Goal: Find specific page/section: Find specific page/section

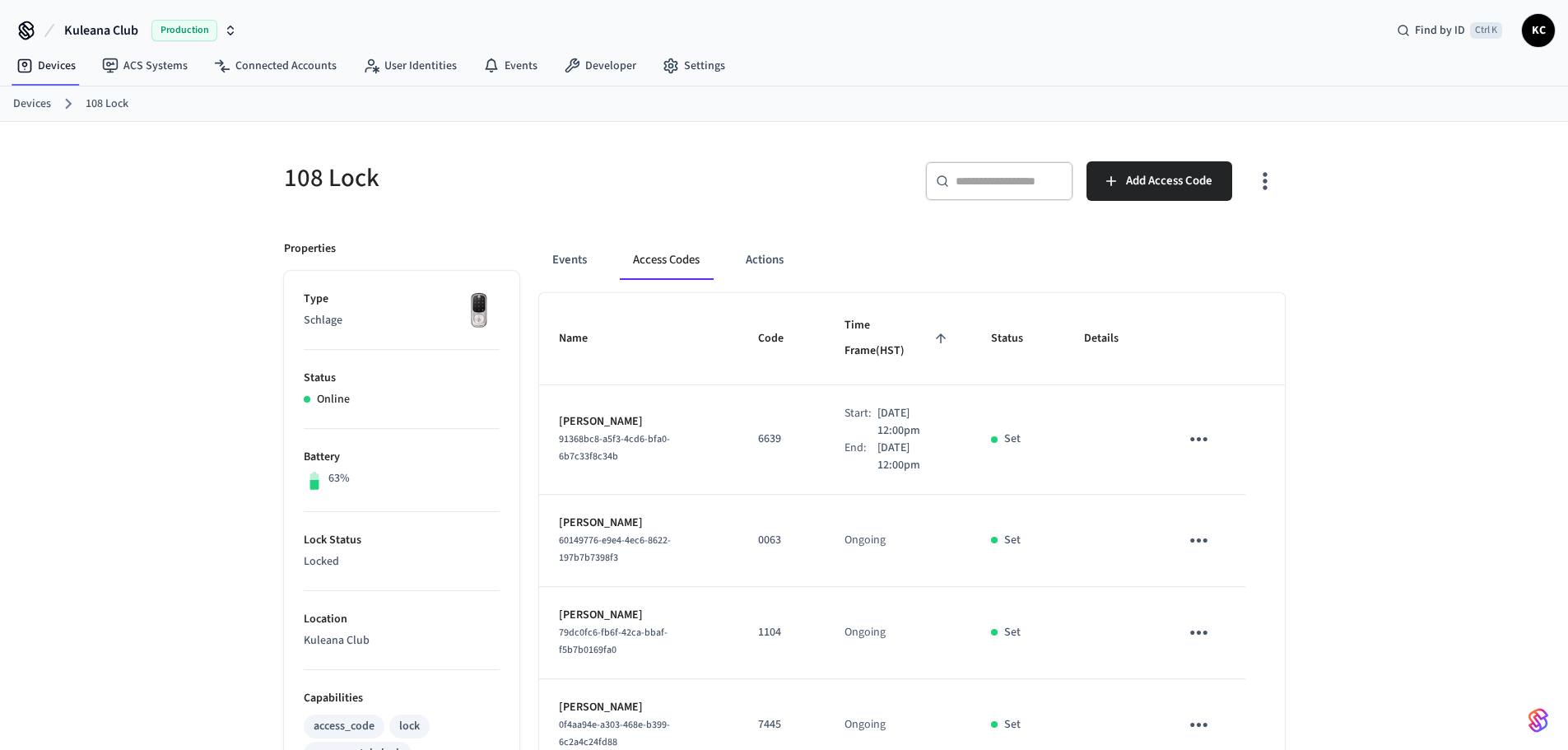
click at [11, 100] on div "Devices 108 Lock" at bounding box center [784, 104] width 1568 height 36
click at [40, 104] on link "Devices" at bounding box center [32, 104] width 38 height 17
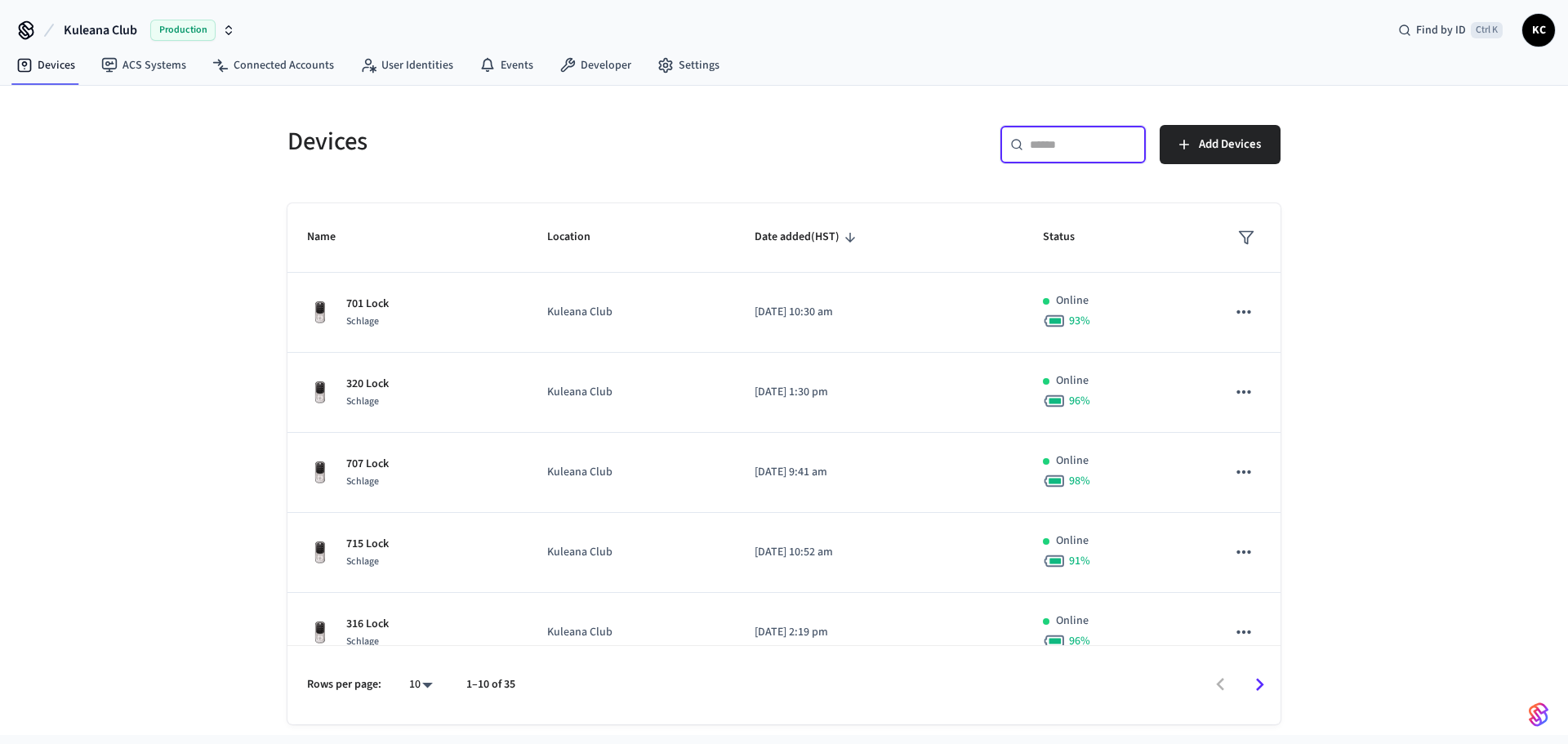
click at [1126, 146] on input "text" at bounding box center [1082, 145] width 106 height 16
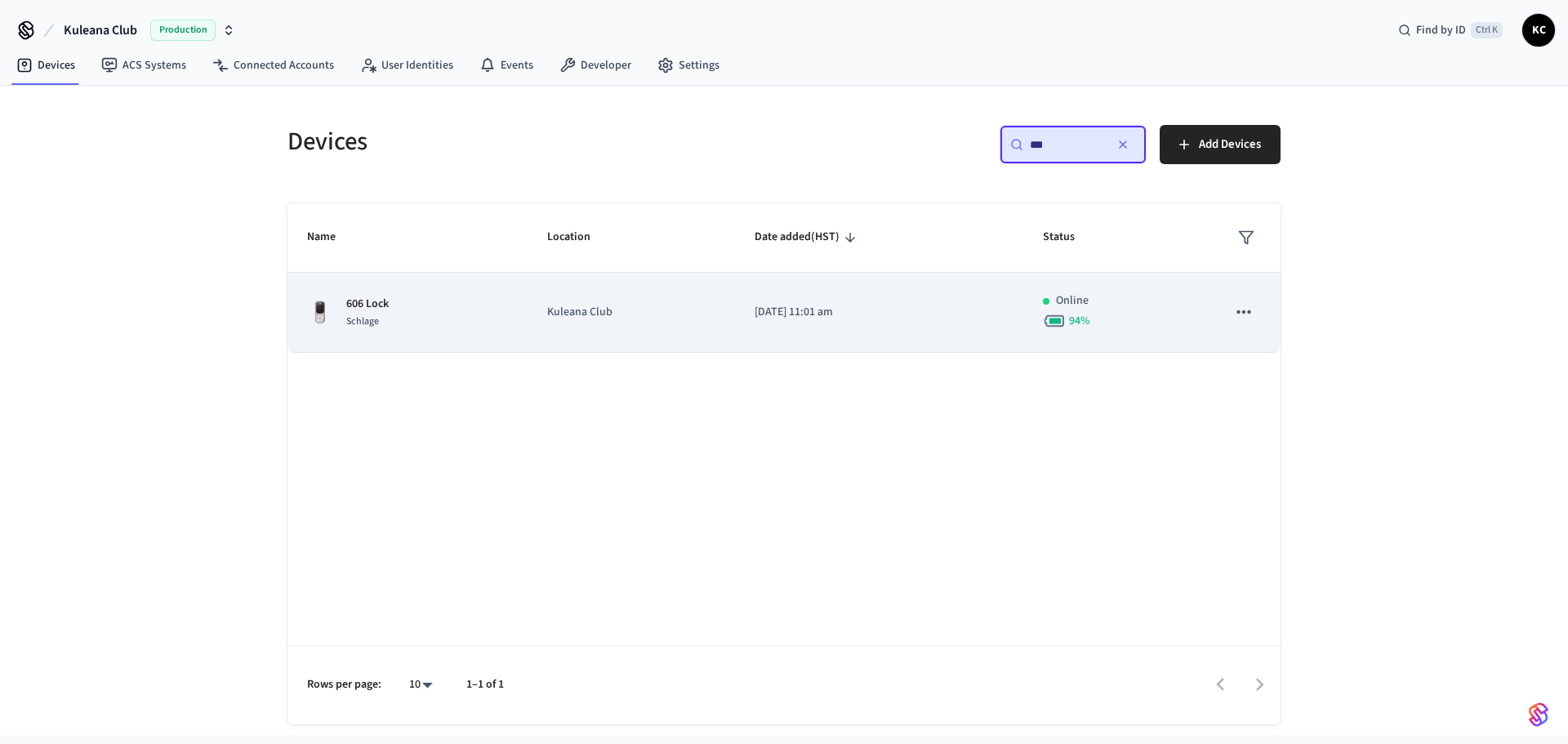
type input "***"
click at [788, 297] on td "[DATE] 11:01 am" at bounding box center [879, 312] width 288 height 80
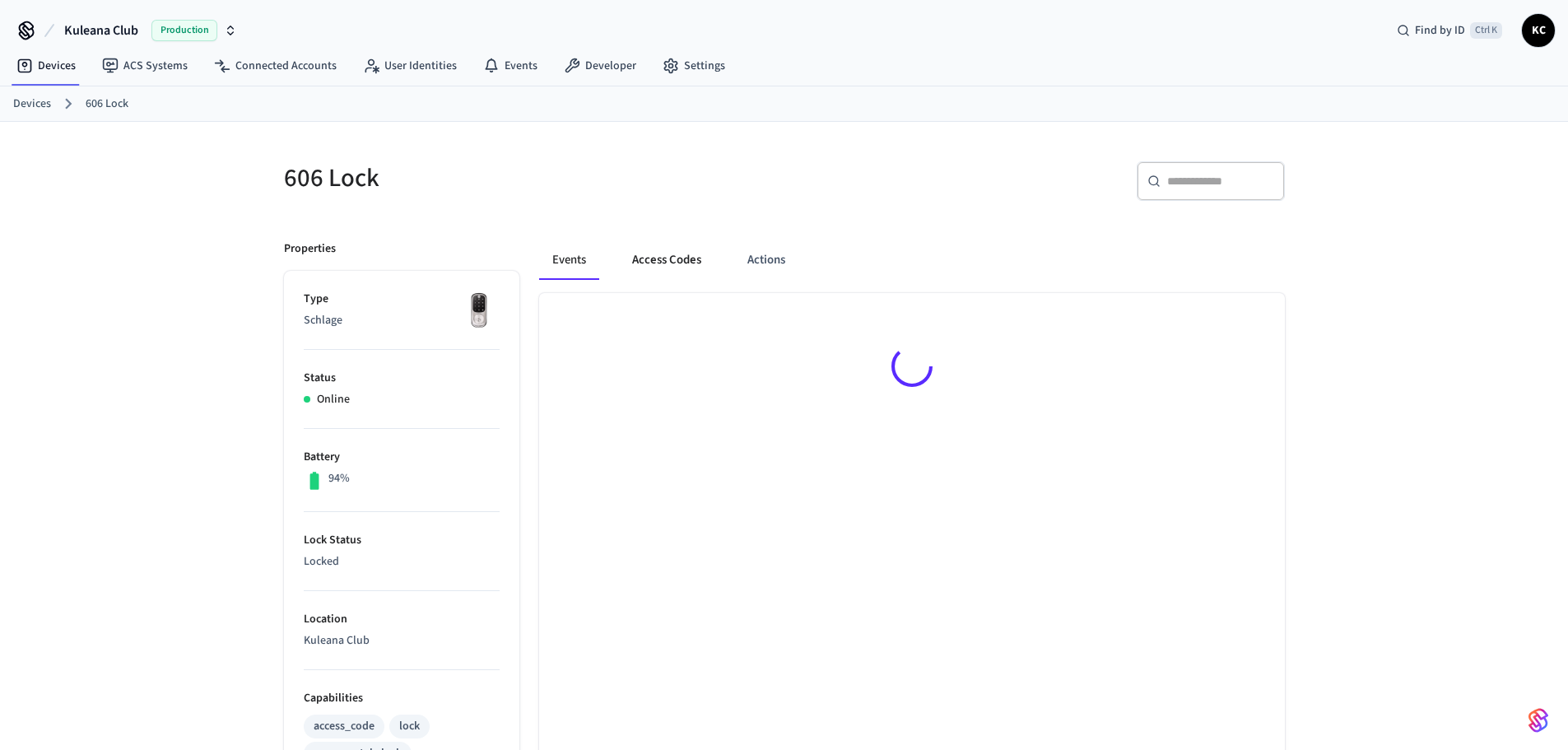
click at [669, 245] on button "Access Codes" at bounding box center [666, 261] width 95 height 40
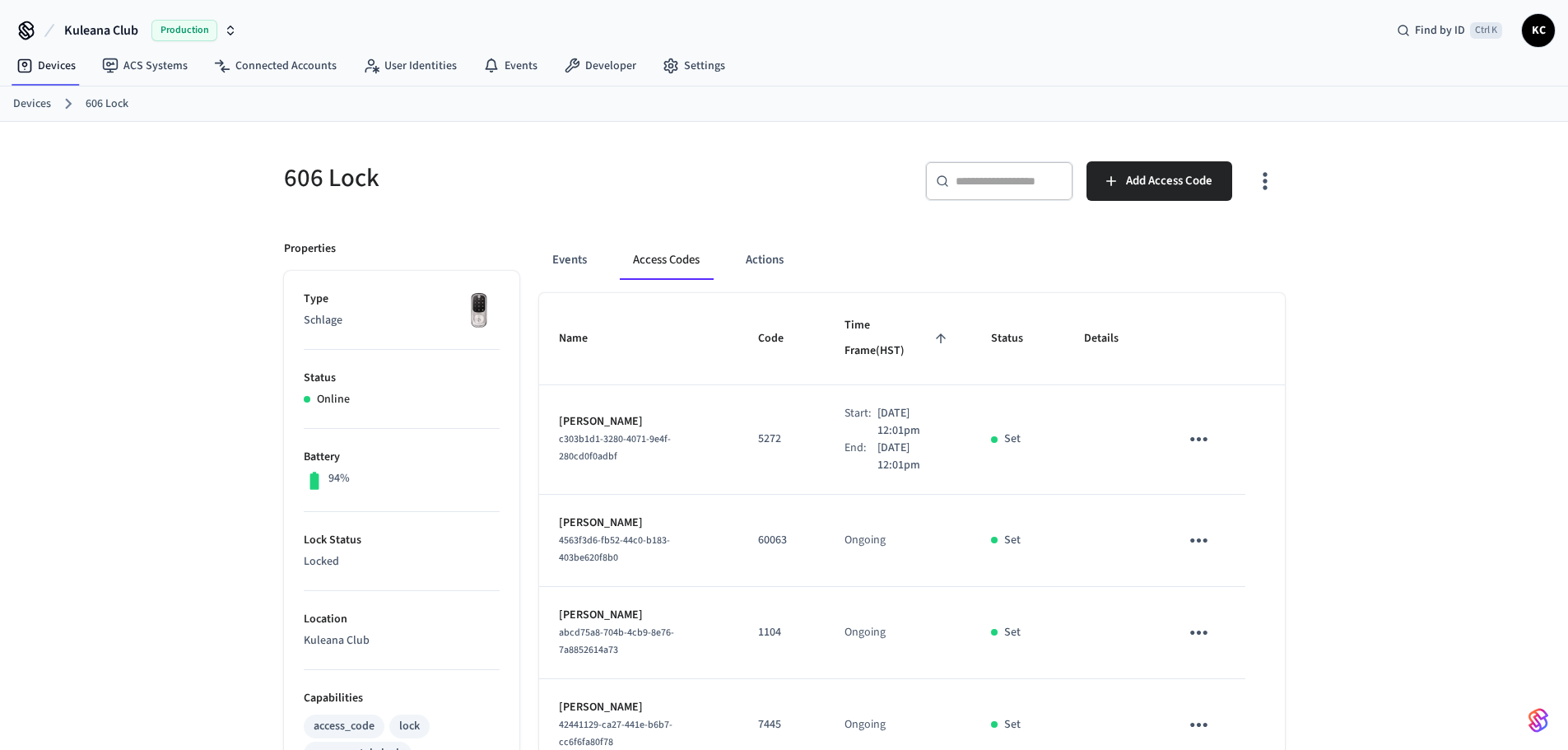
click at [632, 182] on h5 "606 Lock" at bounding box center [528, 178] width 490 height 34
click at [48, 105] on link "Devices" at bounding box center [32, 104] width 38 height 17
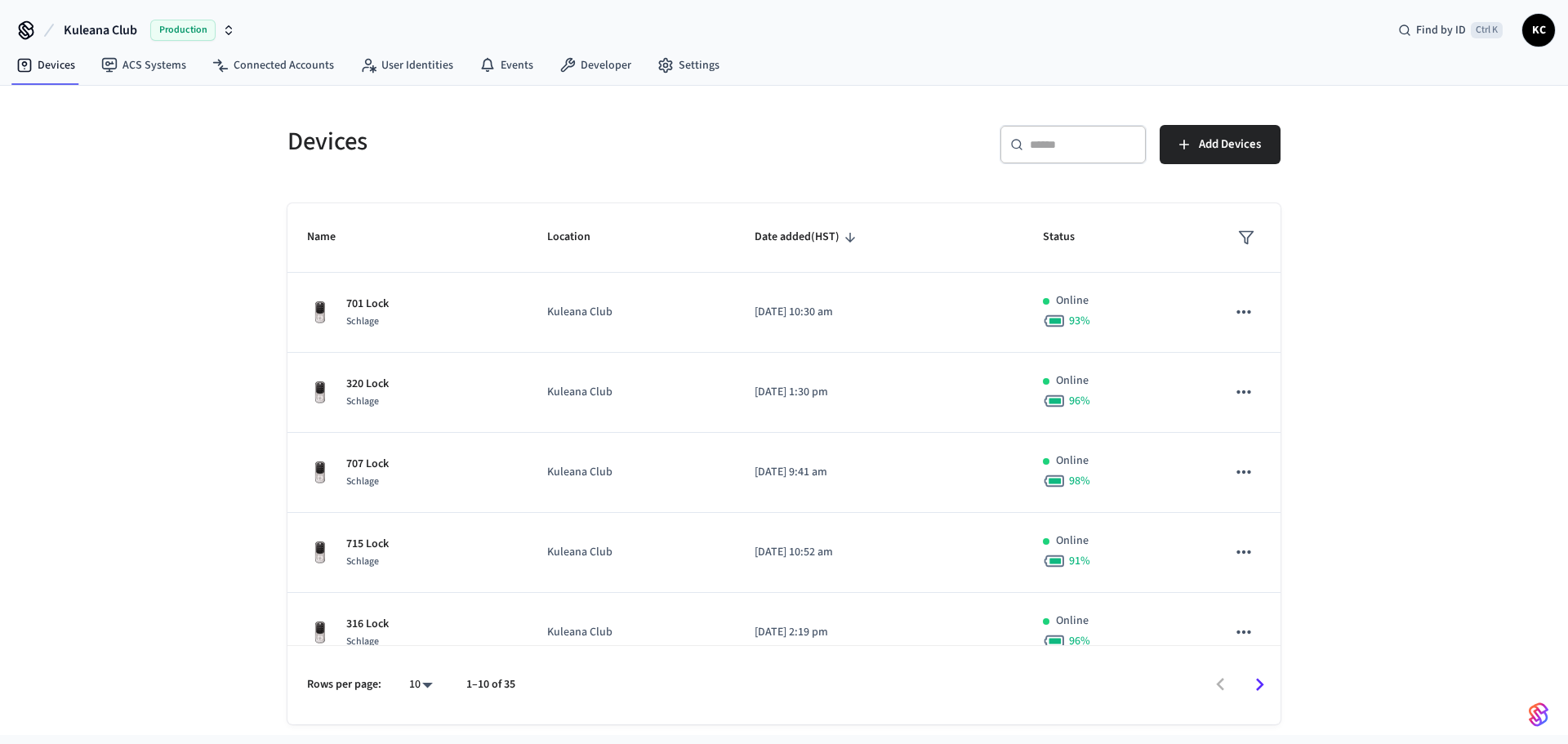
click at [1050, 143] on input "text" at bounding box center [1082, 145] width 106 height 16
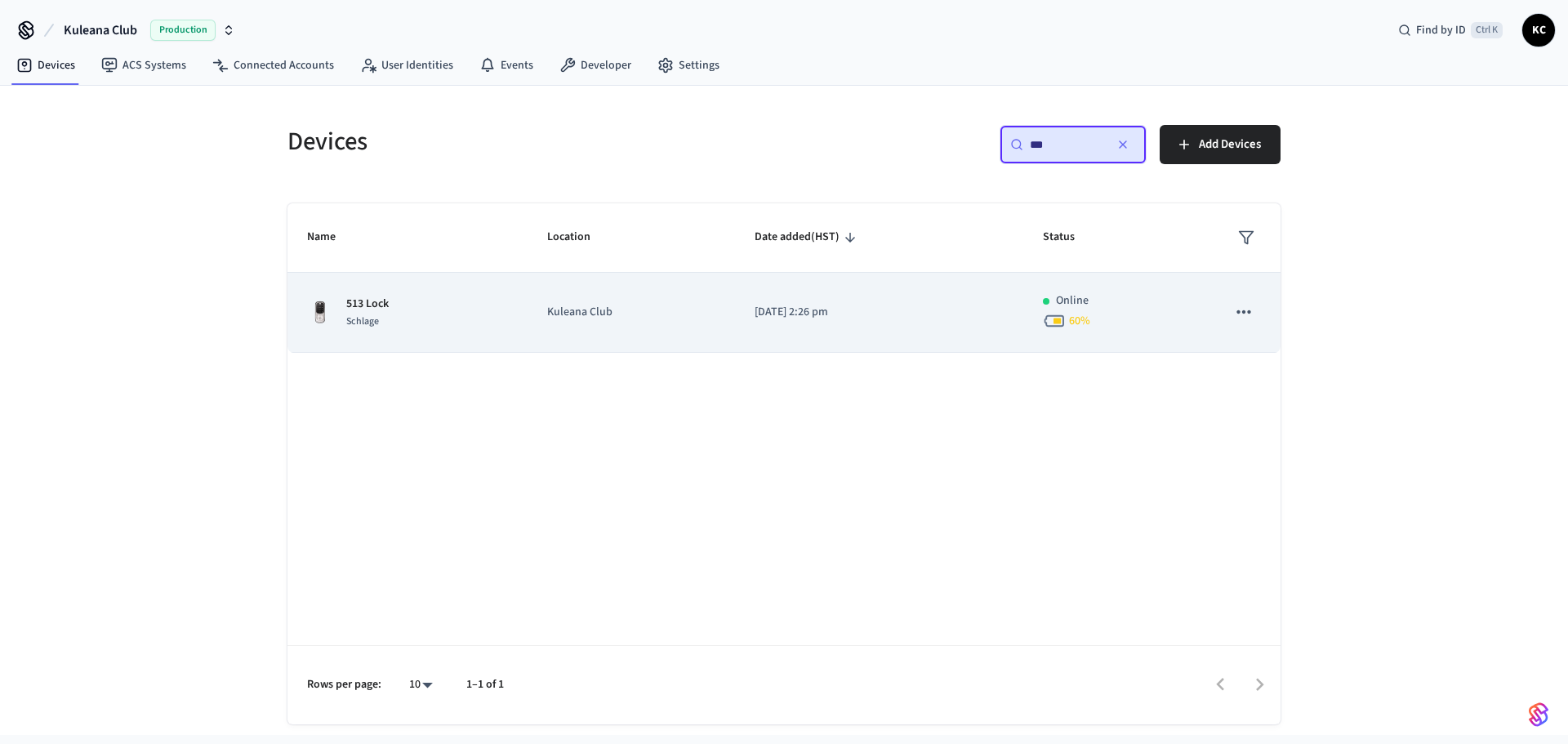
type input "***"
click at [840, 308] on p "[DATE] 2:26 pm" at bounding box center [879, 312] width 249 height 17
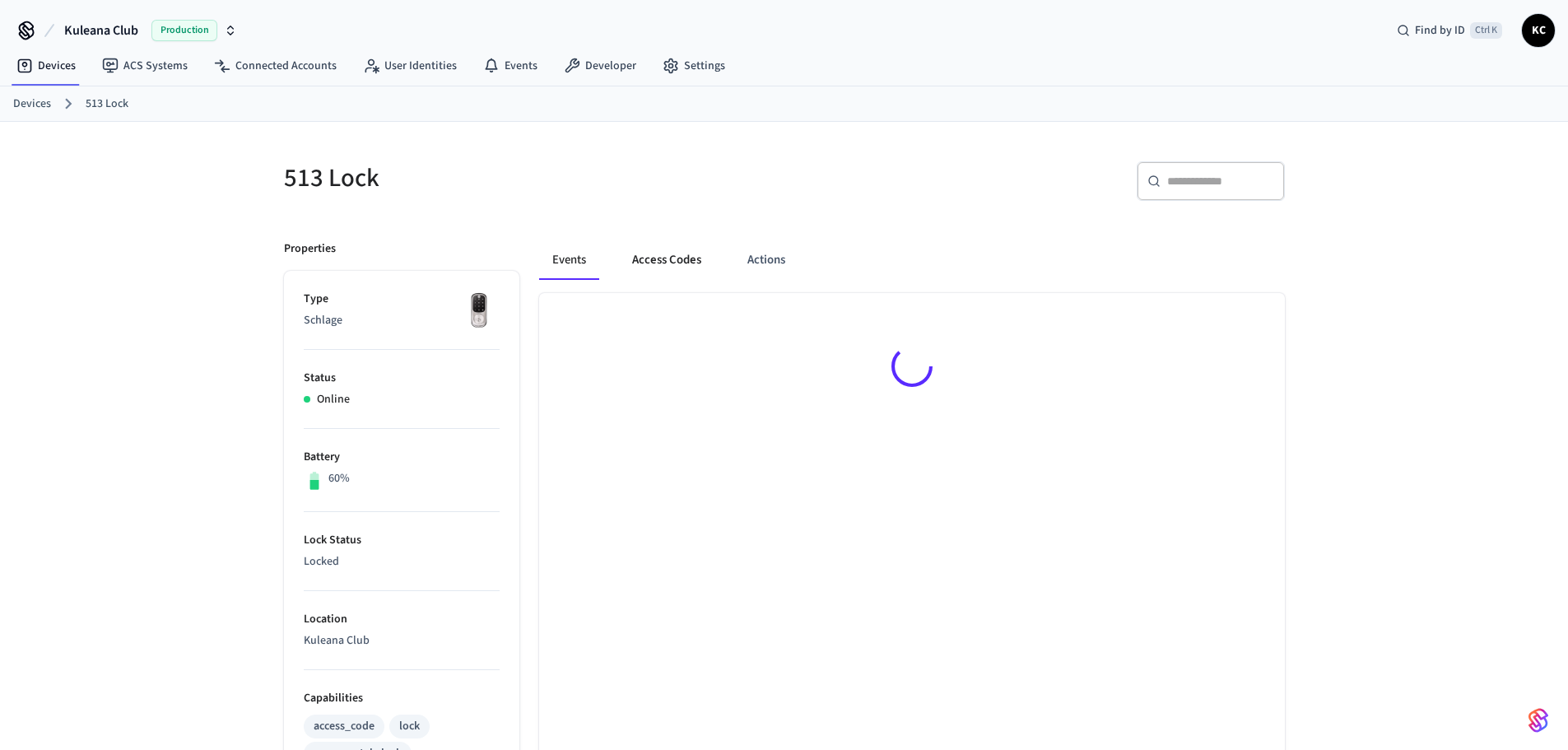
click at [670, 251] on button "Access Codes" at bounding box center [666, 261] width 95 height 40
